Goal: Download file/media

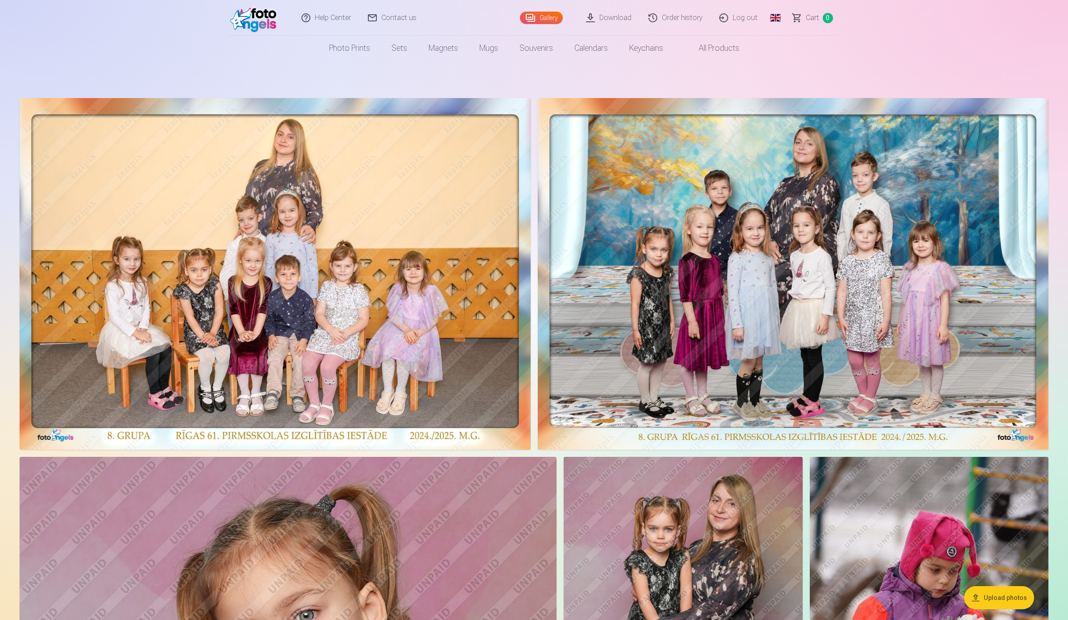
click at [620, 16] on link "Download" at bounding box center [609, 18] width 62 height 36
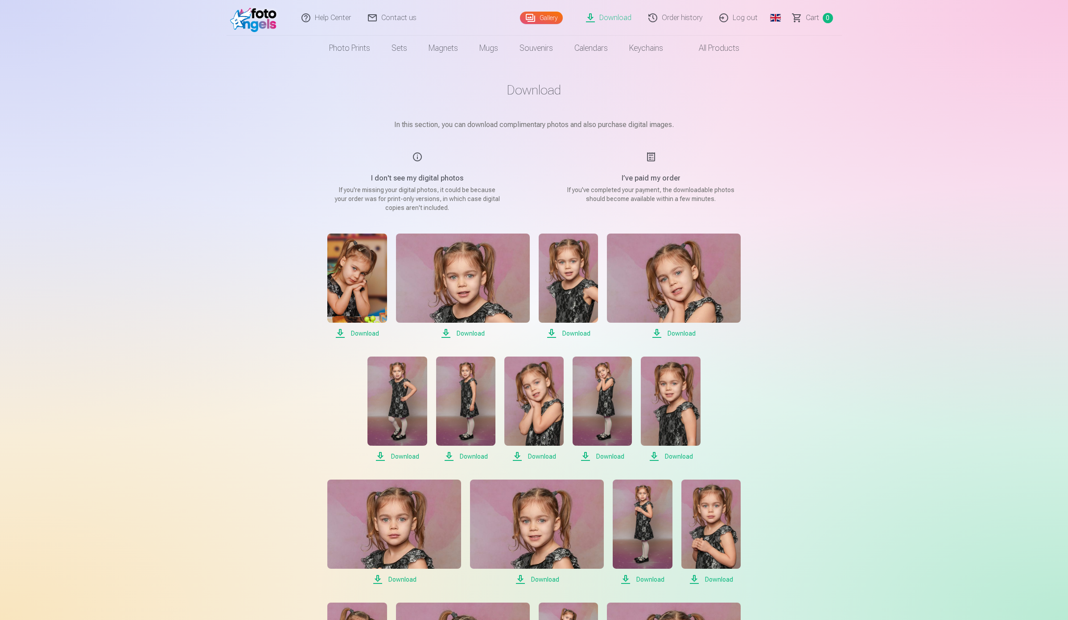
click at [773, 21] on link "Global" at bounding box center [775, 18] width 18 height 36
click at [719, 41] on link "Latvian (lv)" at bounding box center [728, 41] width 104 height 18
